Goal: Find specific page/section

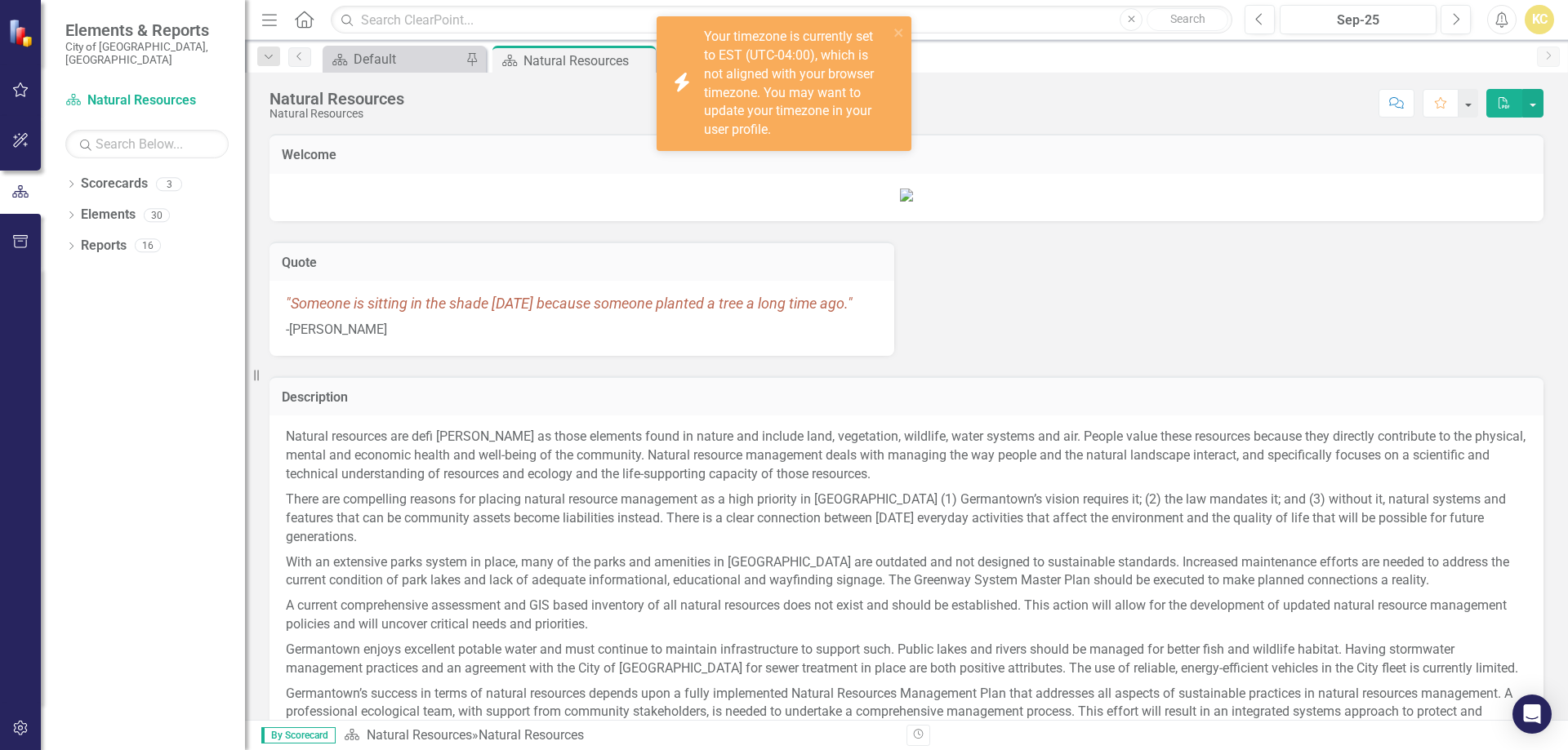
click at [969, 108] on div "Score: N/A Sep-25 Completed Comment Favorite PDF" at bounding box center [978, 103] width 1131 height 28
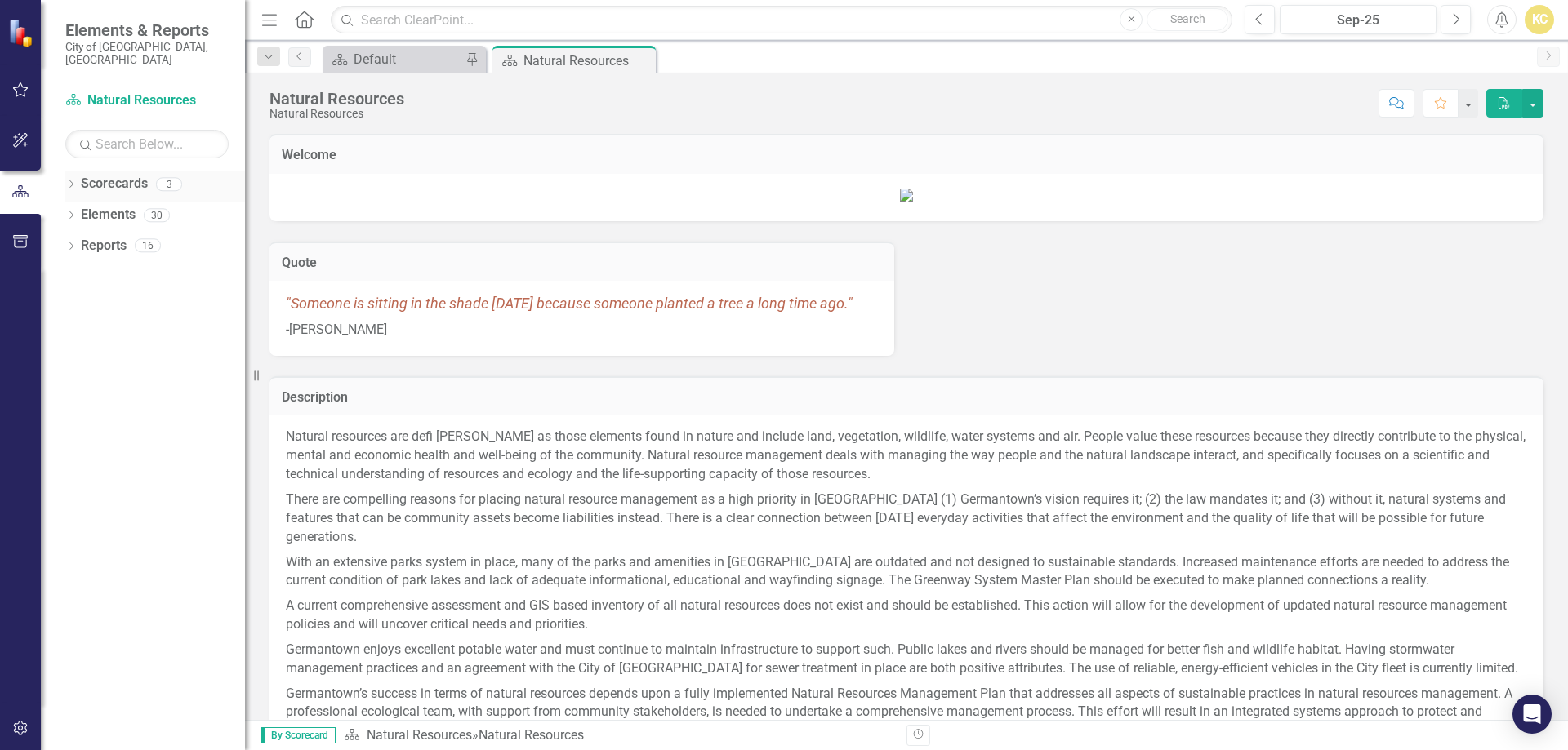
click at [101, 175] on link "Scorecards" at bounding box center [114, 184] width 67 height 18
click at [71, 181] on icon "Dropdown" at bounding box center [70, 186] width 11 height 9
click at [155, 206] on link "Natural Resources" at bounding box center [167, 215] width 155 height 18
click at [92, 299] on link "Elements" at bounding box center [108, 308] width 55 height 18
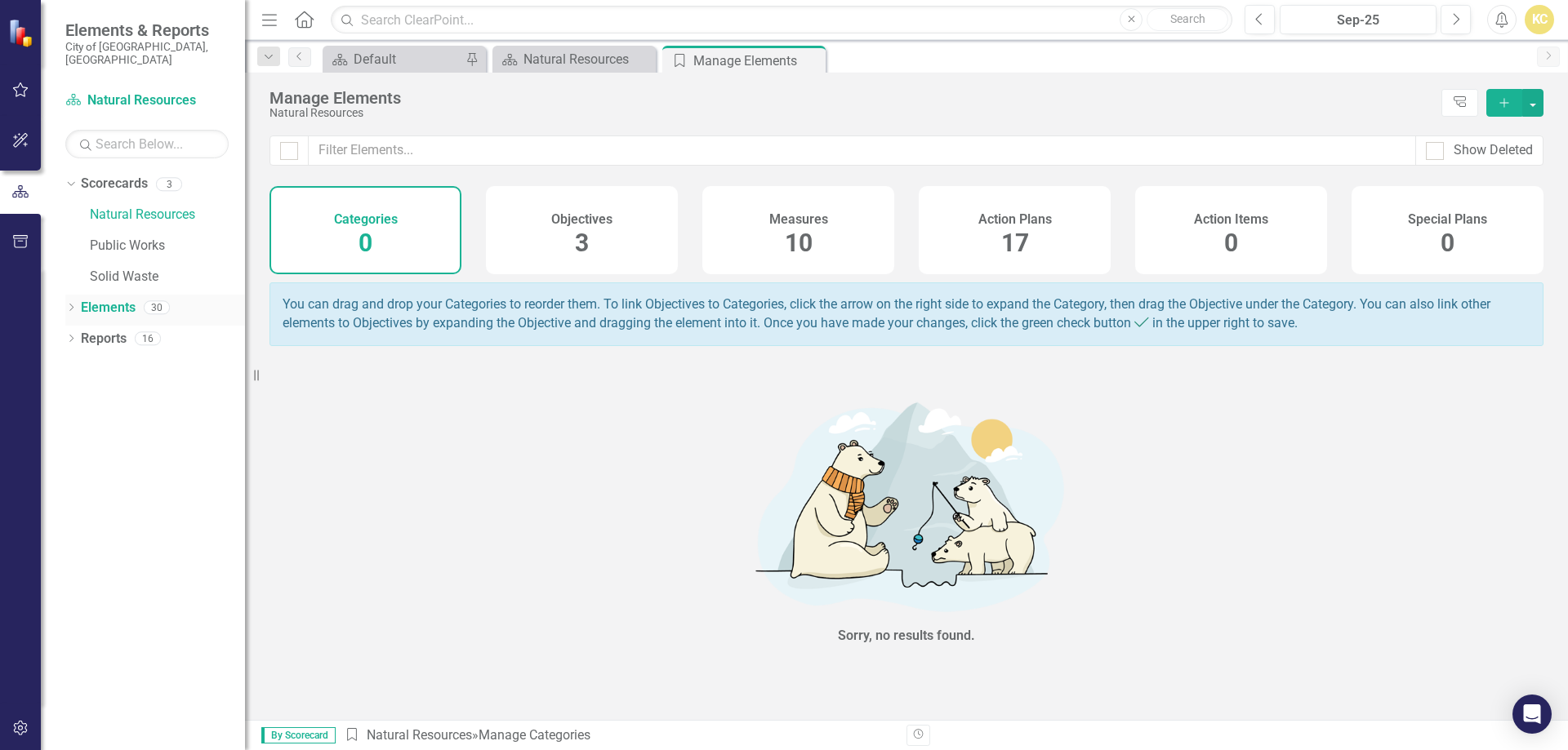
click at [70, 304] on icon "Dropdown" at bounding box center [70, 309] width 11 height 9
click at [77, 367] on icon "Dropdown" at bounding box center [79, 371] width 11 height 9
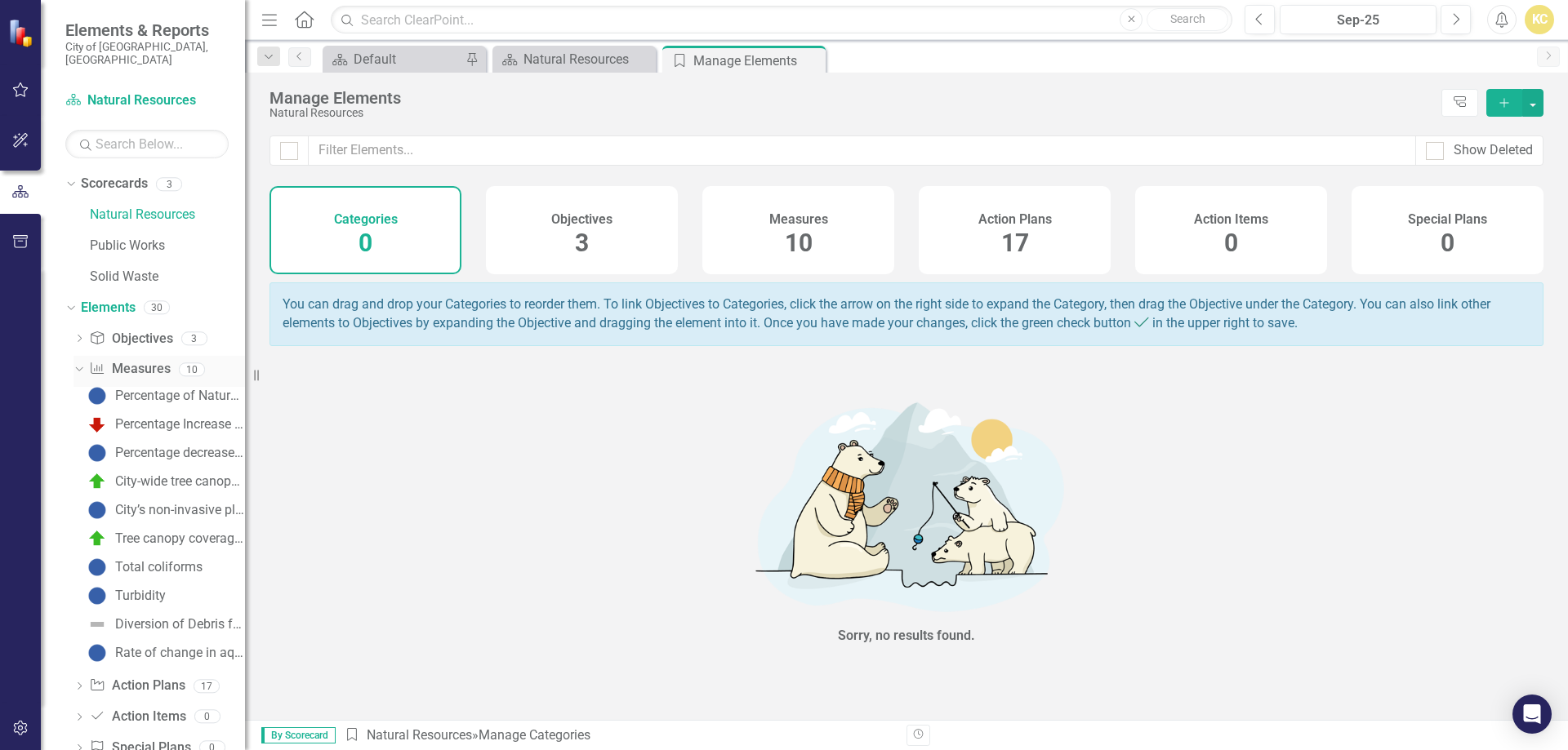
click at [134, 360] on link "Measure Measures" at bounding box center [129, 368] width 81 height 18
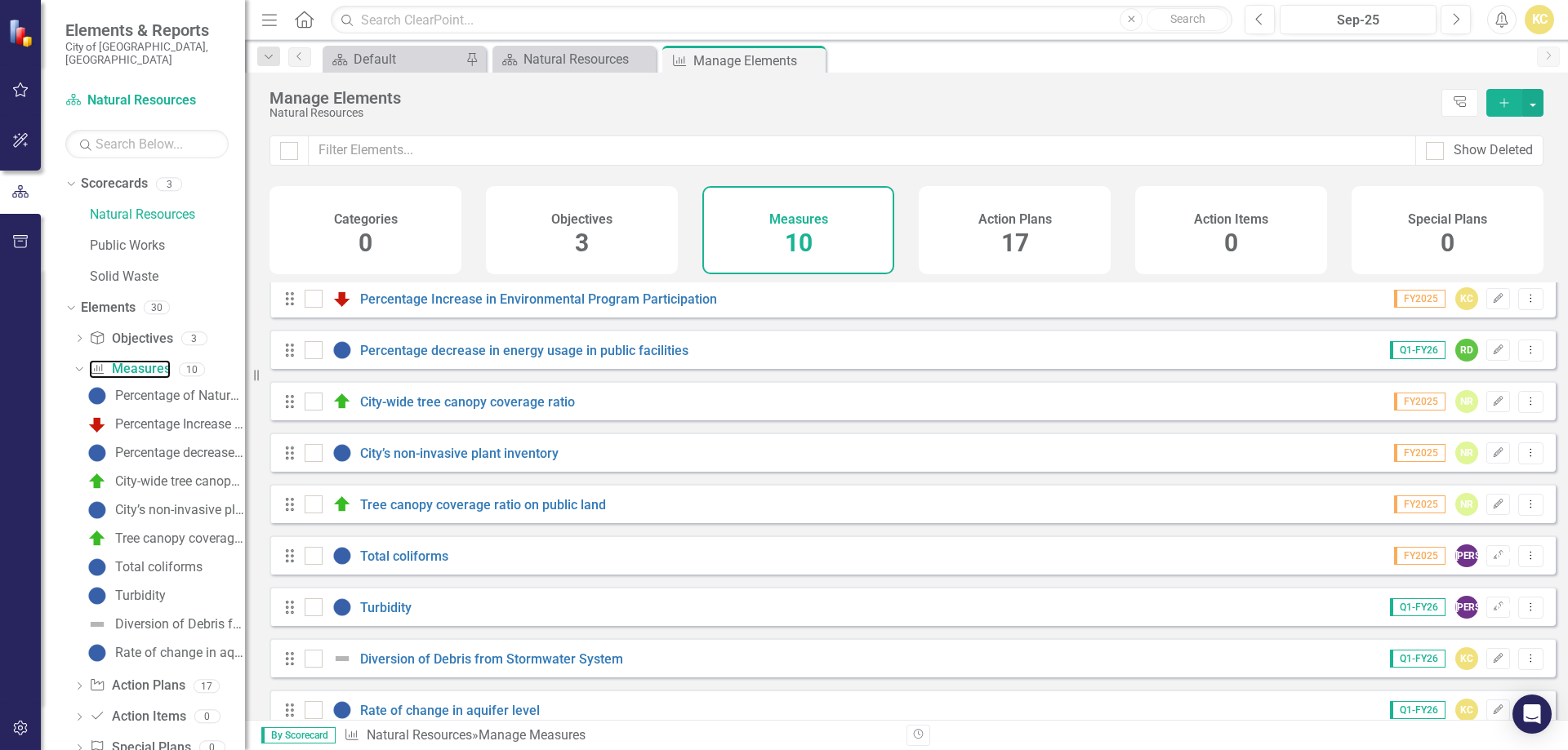
scroll to position [89, 0]
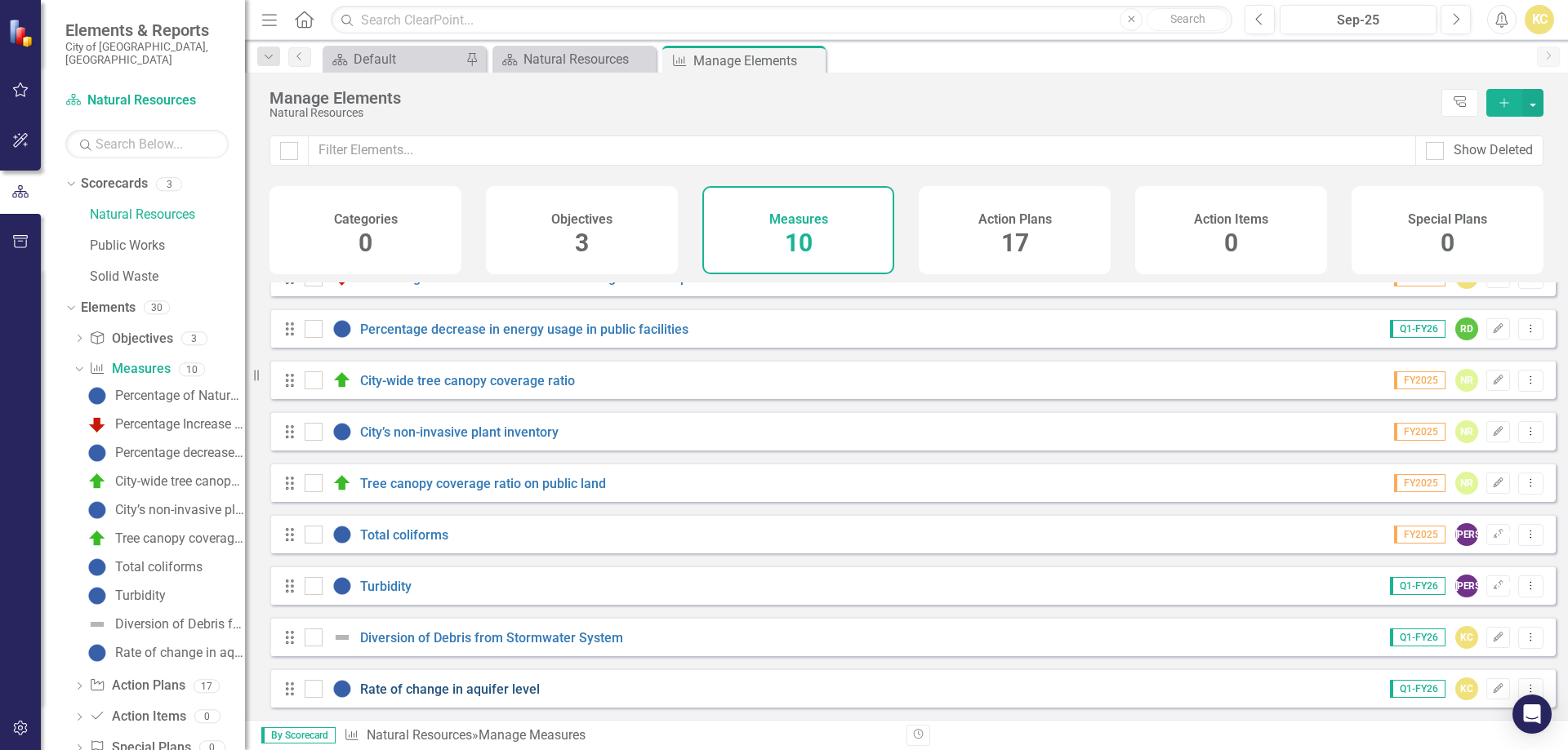
click at [485, 686] on link "Rate of change in aquifer level" at bounding box center [449, 689] width 179 height 16
